Goal: Information Seeking & Learning: Learn about a topic

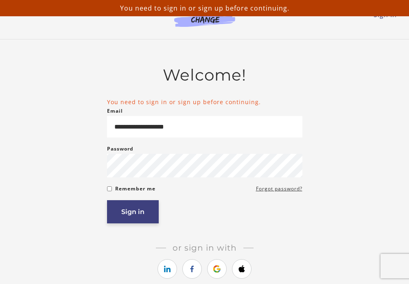
click at [142, 209] on button "Sign in" at bounding box center [133, 211] width 52 height 23
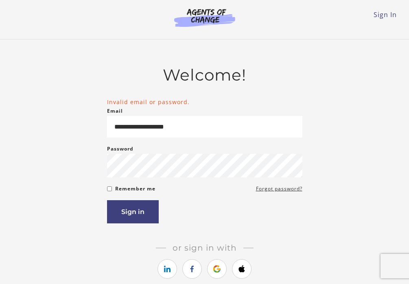
click at [200, 203] on div "Sign in" at bounding box center [204, 211] width 195 height 23
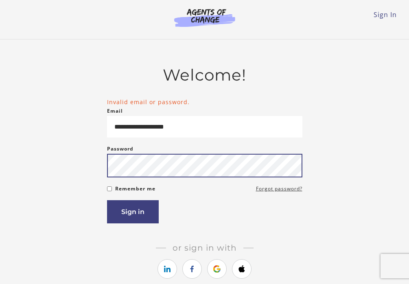
click at [132, 213] on button "Sign in" at bounding box center [133, 211] width 52 height 23
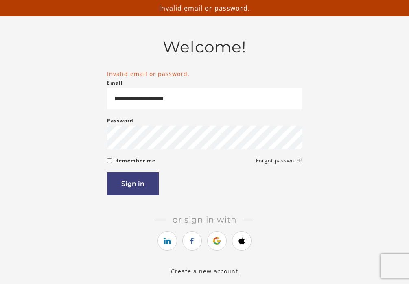
scroll to position [34, 0]
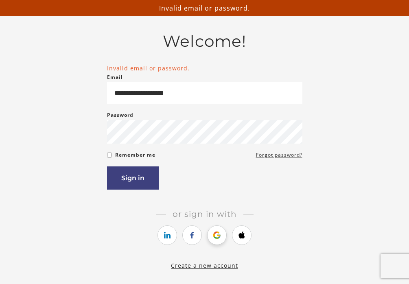
click at [222, 236] on icon "https://courses.thinkific.com/users/auth/google?ss%5Breferral%5D=&ss%5Buser_ret…" at bounding box center [217, 235] width 10 height 10
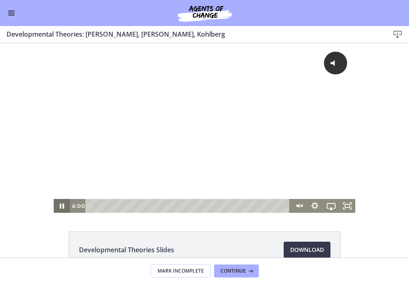
click at [61, 206] on icon "Pause" at bounding box center [62, 206] width 16 height 14
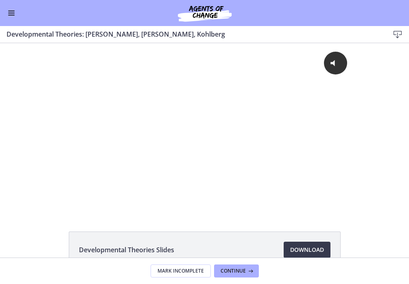
click at [11, 10] on button "Enable menu" at bounding box center [12, 13] width 10 height 10
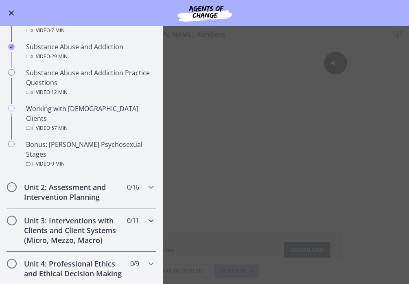
scroll to position [475, 0]
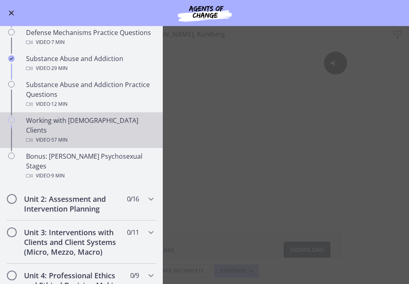
click at [45, 116] on div "Working with [DEMOGRAPHIC_DATA] Clients Video · 57 min" at bounding box center [89, 130] width 127 height 29
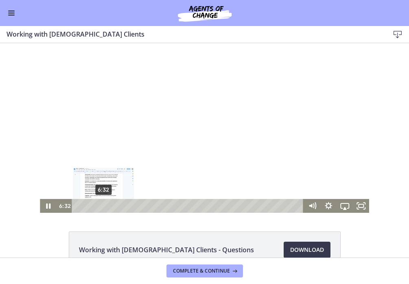
click at [103, 205] on div "6:32" at bounding box center [189, 206] width 222 height 14
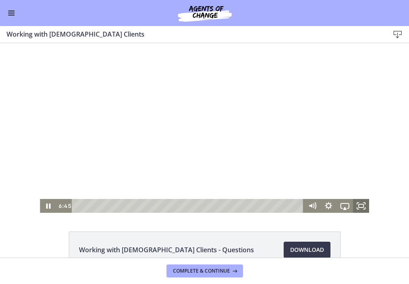
click at [361, 205] on icon "Fullscreen" at bounding box center [361, 206] width 16 height 14
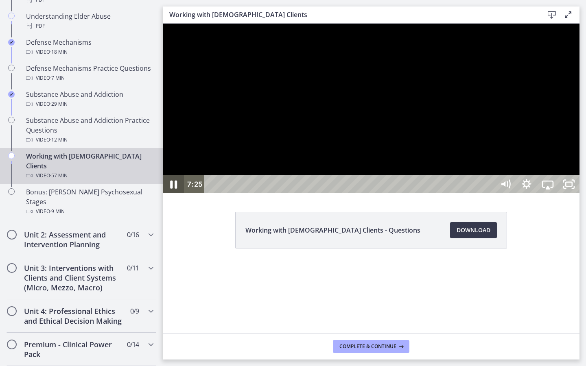
click at [170, 195] on icon "Pause" at bounding box center [173, 185] width 25 height 22
click at [171, 195] on icon "Play Video" at bounding box center [174, 185] width 25 height 22
click at [171, 188] on icon "Pause" at bounding box center [174, 184] width 6 height 7
click at [275, 193] on div at bounding box center [371, 109] width 417 height 170
click at [311, 193] on div at bounding box center [371, 109] width 417 height 170
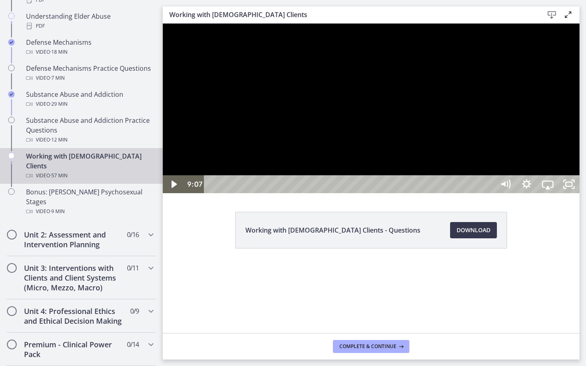
click at [311, 193] on div at bounding box center [371, 109] width 417 height 170
click at [348, 193] on div at bounding box center [371, 109] width 417 height 170
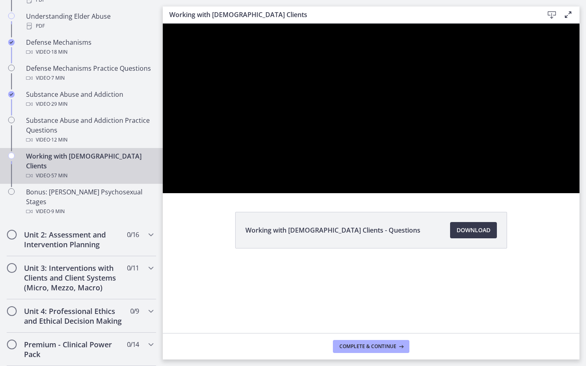
click at [348, 193] on div at bounding box center [371, 109] width 417 height 170
click at [393, 193] on div at bounding box center [371, 109] width 417 height 170
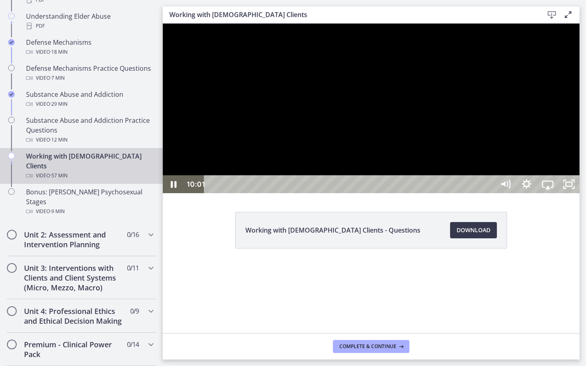
click at [409, 178] on div at bounding box center [371, 109] width 417 height 170
click at [173, 188] on icon "Play Video" at bounding box center [173, 184] width 5 height 7
click at [174, 195] on icon "Pause" at bounding box center [173, 185] width 25 height 22
click at [174, 188] on icon "Play Video" at bounding box center [173, 184] width 5 height 7
click at [176, 189] on icon "Pause" at bounding box center [173, 185] width 7 height 8
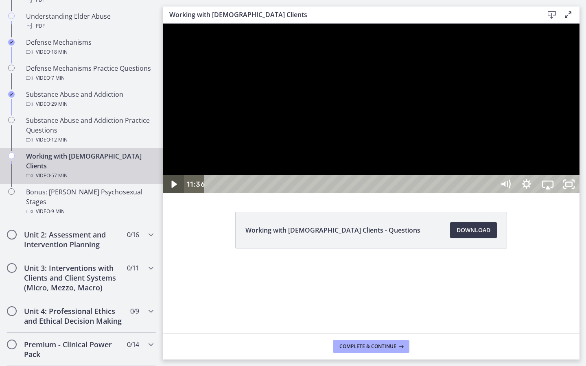
click at [176, 193] on icon "Play Video" at bounding box center [174, 184] width 21 height 18
click at [176, 189] on icon "Pause" at bounding box center [173, 185] width 7 height 8
click at [176, 193] on icon "Play Video" at bounding box center [174, 184] width 21 height 18
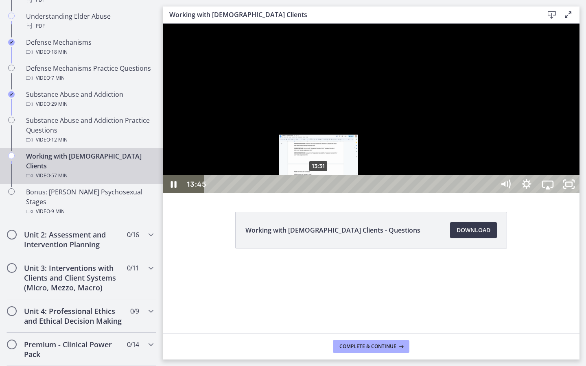
click at [319, 188] on div "Playbar" at bounding box center [320, 184] width 6 height 6
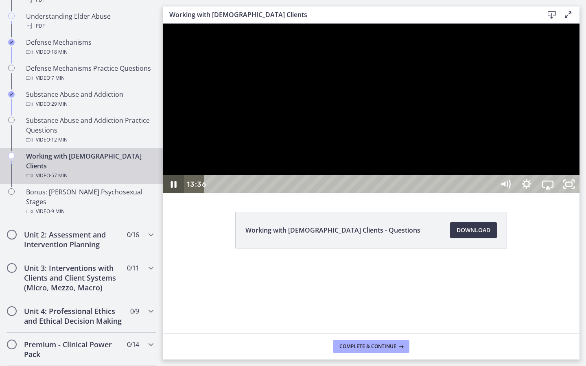
click at [164, 193] on icon "Pause" at bounding box center [173, 184] width 21 height 18
click at [177, 195] on icon "Play Video" at bounding box center [174, 185] width 25 height 22
click at [175, 189] on icon "Pause" at bounding box center [173, 185] width 7 height 8
click at [175, 195] on icon "Play Video" at bounding box center [174, 185] width 25 height 22
click at [175, 193] on icon "Pause" at bounding box center [173, 184] width 21 height 18
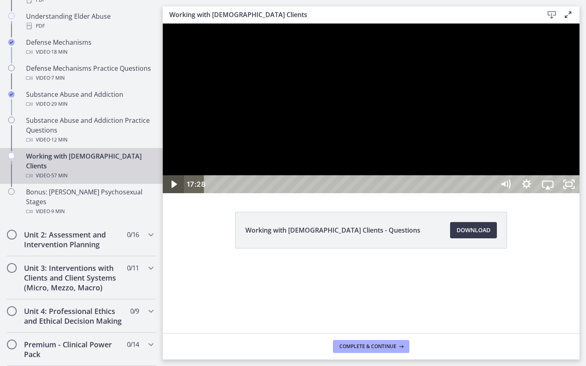
click at [175, 193] on icon "Play Video" at bounding box center [174, 184] width 21 height 18
click at [175, 193] on icon "Pause" at bounding box center [173, 184] width 21 height 18
click at [175, 193] on icon "Play Video" at bounding box center [174, 184] width 21 height 18
click at [175, 195] on icon "Pause" at bounding box center [173, 185] width 25 height 22
click at [175, 193] on icon "Play Video" at bounding box center [174, 184] width 21 height 18
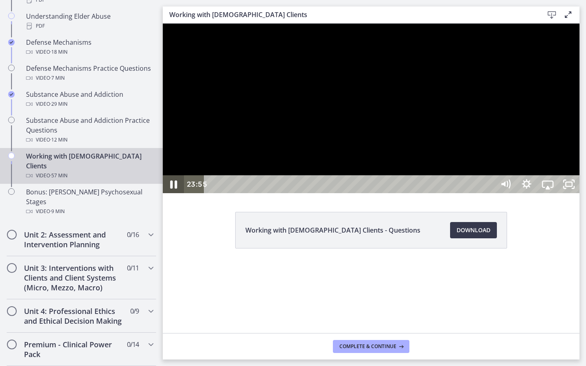
click at [179, 195] on icon "Pause" at bounding box center [173, 185] width 25 height 22
click at [180, 193] on icon "Play Video" at bounding box center [174, 184] width 21 height 18
click at [409, 193] on div at bounding box center [371, 109] width 417 height 170
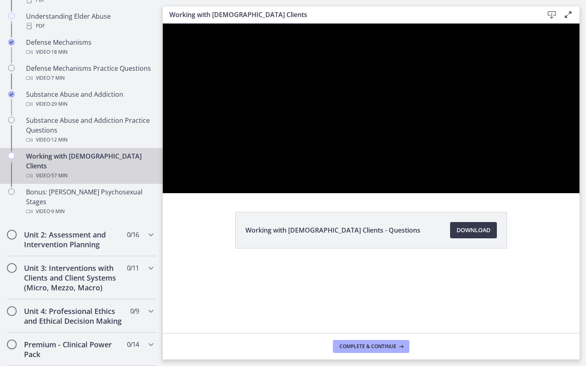
click at [409, 193] on div at bounding box center [371, 109] width 417 height 170
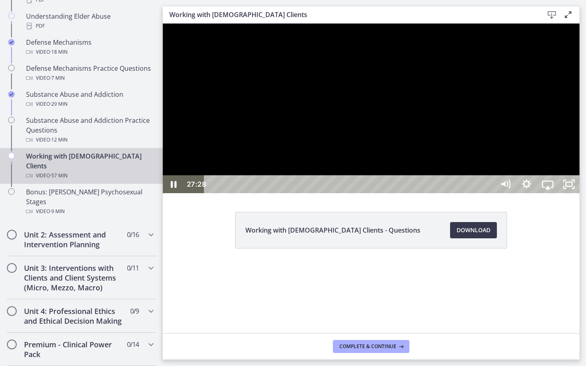
click at [409, 193] on div at bounding box center [371, 109] width 417 height 170
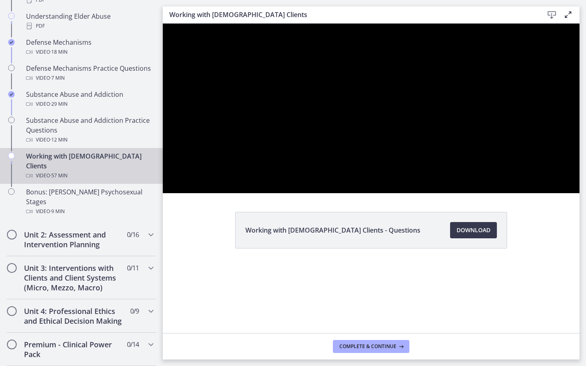
click at [409, 193] on div at bounding box center [371, 109] width 417 height 170
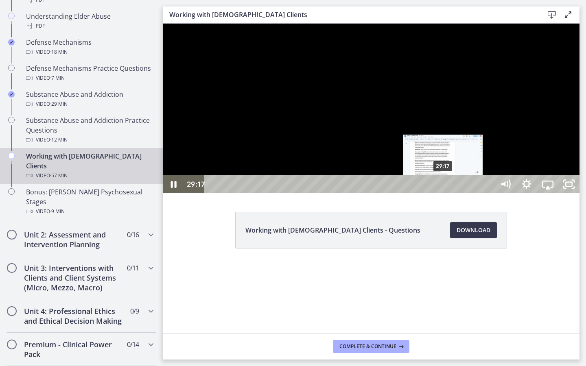
click at [409, 188] on div "Playbar" at bounding box center [443, 184] width 6 height 6
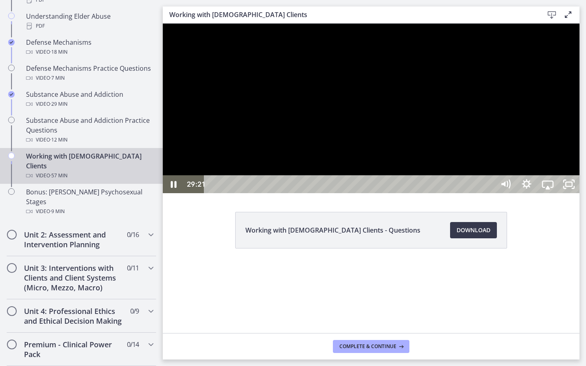
click at [409, 193] on div at bounding box center [371, 109] width 417 height 170
click at [169, 195] on icon "Pause" at bounding box center [173, 185] width 25 height 22
click at [169, 193] on icon "Play Video" at bounding box center [174, 184] width 21 height 18
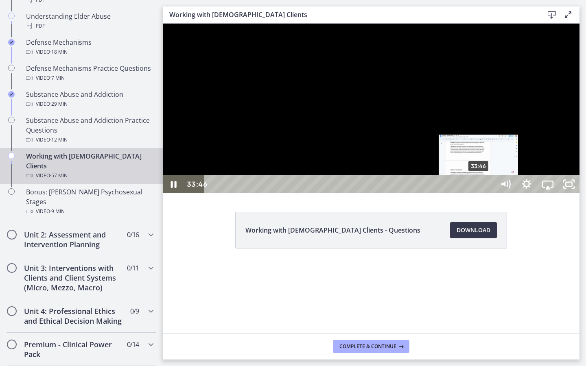
click at [409, 193] on div "33:46" at bounding box center [350, 184] width 277 height 18
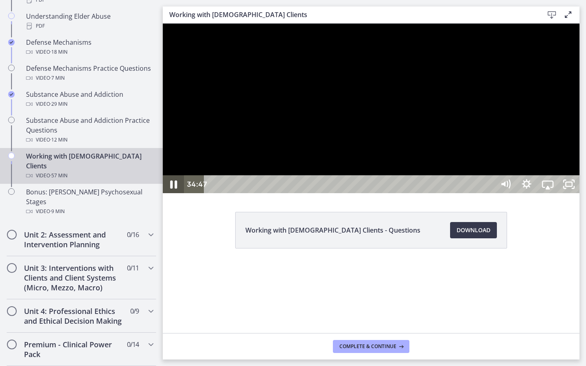
click at [176, 195] on icon "Pause" at bounding box center [173, 185] width 25 height 22
click at [176, 193] on icon "Play Video" at bounding box center [174, 184] width 21 height 18
click at [176, 195] on icon "Pause" at bounding box center [173, 185] width 25 height 22
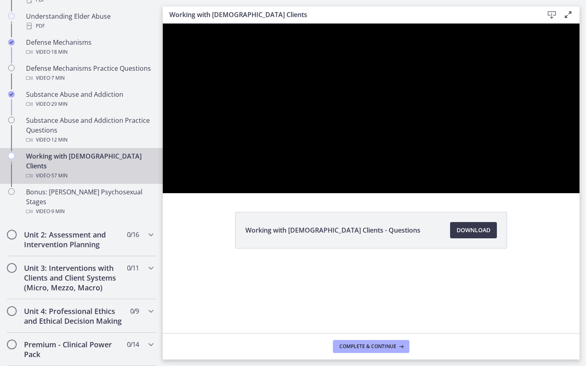
click at [177, 193] on div at bounding box center [371, 109] width 417 height 170
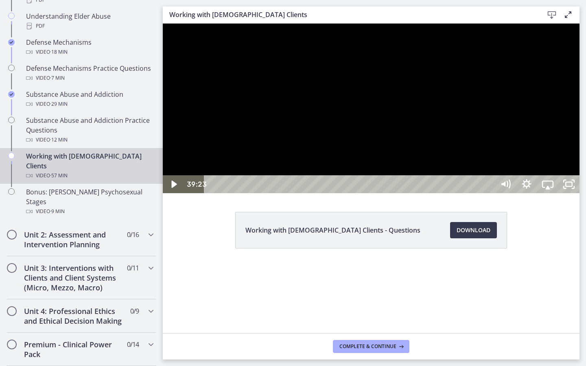
click at [178, 193] on div at bounding box center [371, 109] width 417 height 170
click at [218, 193] on div at bounding box center [371, 109] width 417 height 170
click at [220, 193] on div at bounding box center [371, 109] width 417 height 170
drag, startPoint x: 219, startPoint y: 296, endPoint x: 214, endPoint y: 291, distance: 7.2
click at [219, 193] on div at bounding box center [371, 109] width 417 height 170
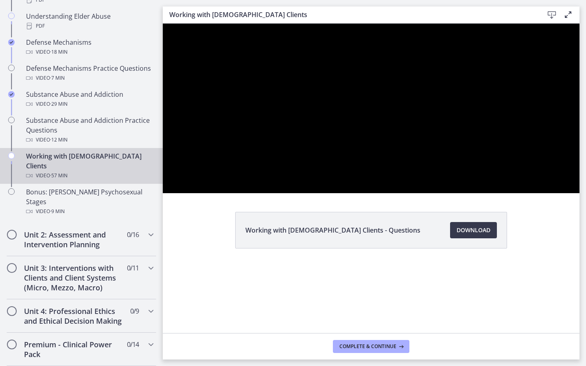
click at [214, 193] on div at bounding box center [371, 109] width 417 height 170
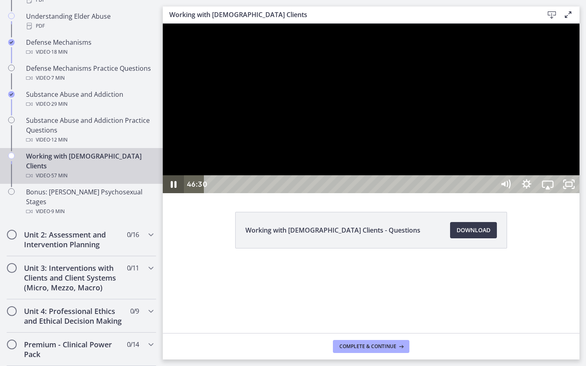
click at [177, 193] on icon "Pause" at bounding box center [173, 184] width 21 height 18
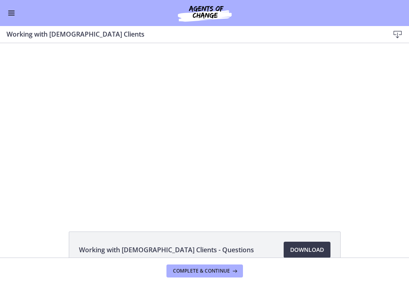
click at [10, 17] on button "Enable menu" at bounding box center [12, 13] width 10 height 10
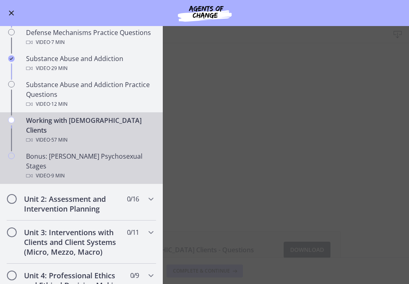
click at [88, 171] on div "Video · 9 min" at bounding box center [89, 176] width 127 height 10
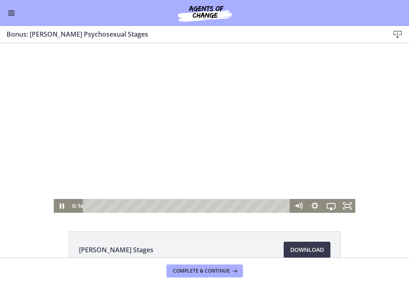
click at [134, 116] on div at bounding box center [204, 128] width 301 height 170
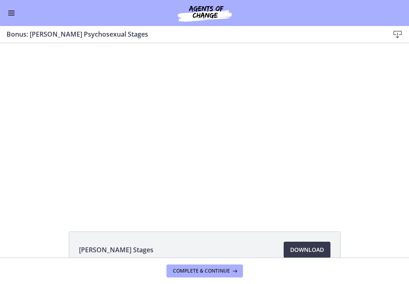
click at [134, 116] on div at bounding box center [204, 128] width 301 height 170
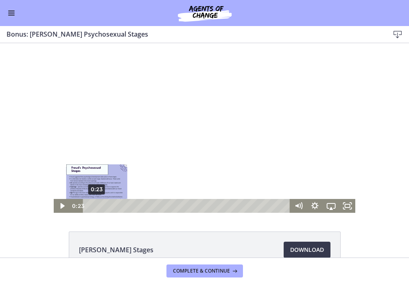
click at [97, 207] on div "0:23" at bounding box center [187, 206] width 197 height 14
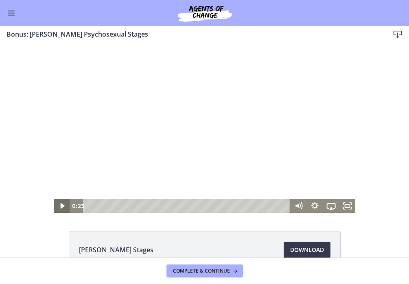
click at [67, 206] on icon "Play Video" at bounding box center [62, 206] width 16 height 14
click at [67, 206] on icon "Pause" at bounding box center [62, 206] width 16 height 14
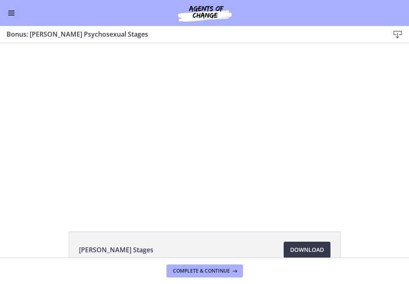
click at [79, 174] on div at bounding box center [204, 128] width 301 height 170
click at [87, 184] on div at bounding box center [204, 128] width 301 height 170
click at [54, 43] on button "Play Video: cf617uqlqfeo7ijuai3g.mp4" at bounding box center [54, 43] width 0 height 0
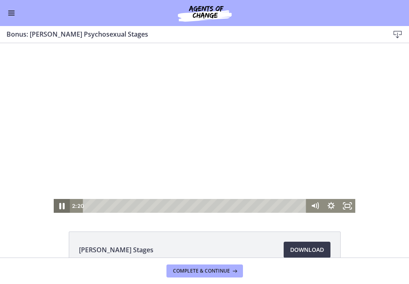
click at [59, 207] on icon "Pause" at bounding box center [62, 206] width 20 height 17
click at [59, 207] on icon "Play Video" at bounding box center [63, 206] width 20 height 17
click at [144, 144] on div at bounding box center [204, 128] width 301 height 170
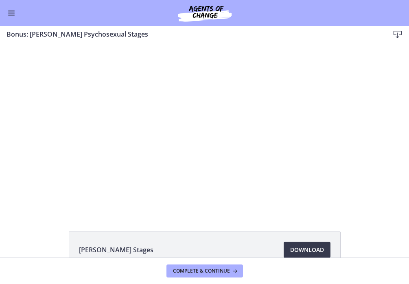
click at [54, 43] on button "Play Video: cf617uqlqfeo7ijuai3g.mp4" at bounding box center [54, 43] width 0 height 0
click at [54, 43] on button "Pause: cf617uqlqfeo7ijuai3g.mp4" at bounding box center [54, 43] width 0 height 0
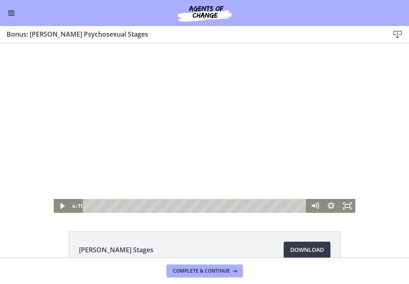
click at [301, 116] on div at bounding box center [204, 128] width 301 height 170
click at [208, 81] on div at bounding box center [204, 128] width 301 height 170
click at [63, 203] on icon "Play Video" at bounding box center [63, 206] width 20 height 17
click at [59, 206] on icon "Pause" at bounding box center [62, 206] width 20 height 17
click at [59, 206] on icon "Play Video" at bounding box center [63, 206] width 20 height 17
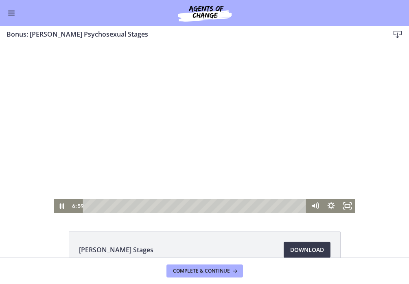
click at [99, 179] on div at bounding box center [204, 128] width 301 height 170
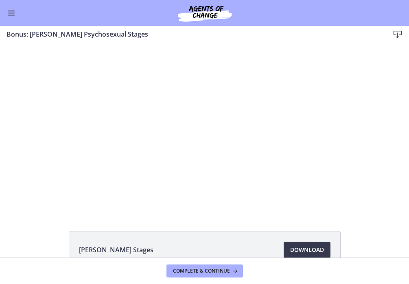
click at [99, 180] on div at bounding box center [204, 128] width 301 height 170
drag, startPoint x: 10, startPoint y: 16, endPoint x: 13, endPoint y: 7, distance: 9.9
click at [10, 16] on button "Enable menu" at bounding box center [12, 13] width 10 height 10
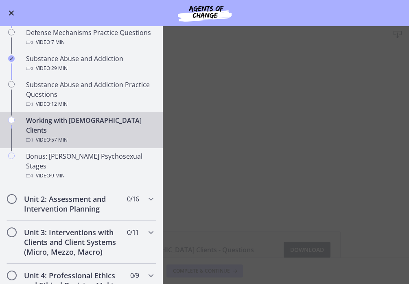
click at [13, 7] on div "Go to Dashboard" at bounding box center [204, 13] width 409 height 26
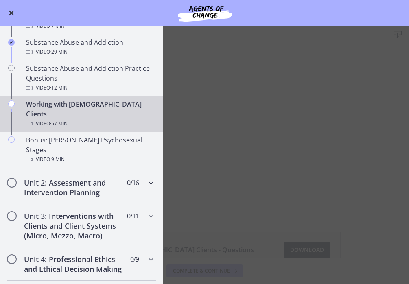
scroll to position [490, 0]
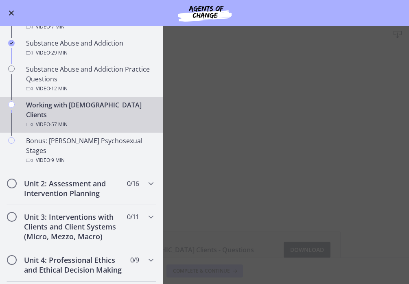
click at [255, 146] on main "Working with [DEMOGRAPHIC_DATA] Clients Download Enable fullscreen Working with…" at bounding box center [204, 155] width 409 height 258
click at [214, 164] on main "Working with [DEMOGRAPHIC_DATA] Clients Download Enable fullscreen Working with…" at bounding box center [204, 155] width 409 height 258
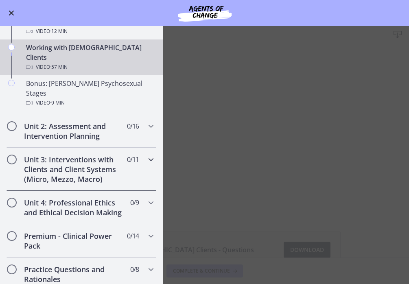
scroll to position [546, 0]
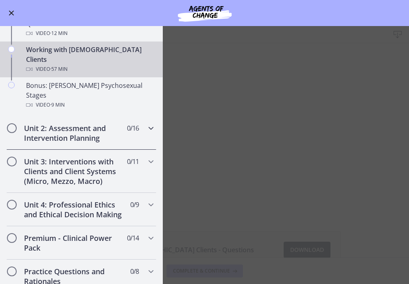
click at [151, 123] on icon "Chapters" at bounding box center [151, 128] width 10 height 10
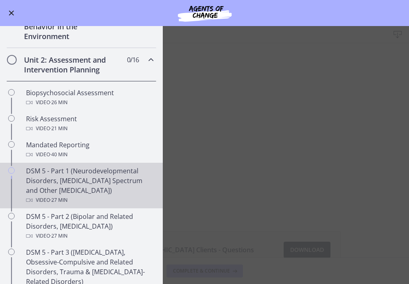
scroll to position [201, 0]
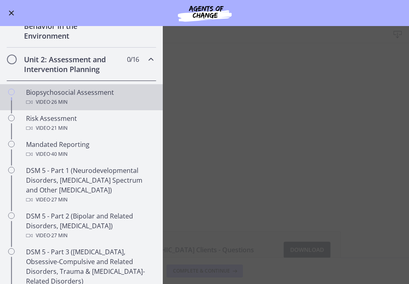
click at [65, 95] on div "Biopsychosocial Assessment Video · 26 min" at bounding box center [89, 97] width 127 height 20
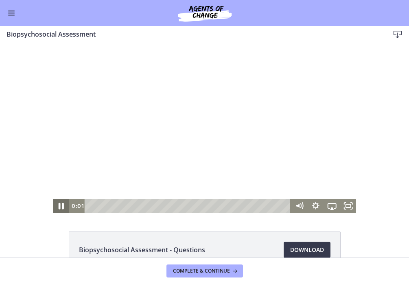
click at [59, 207] on icon "Pause" at bounding box center [61, 206] width 20 height 17
